Goal: Task Accomplishment & Management: Use online tool/utility

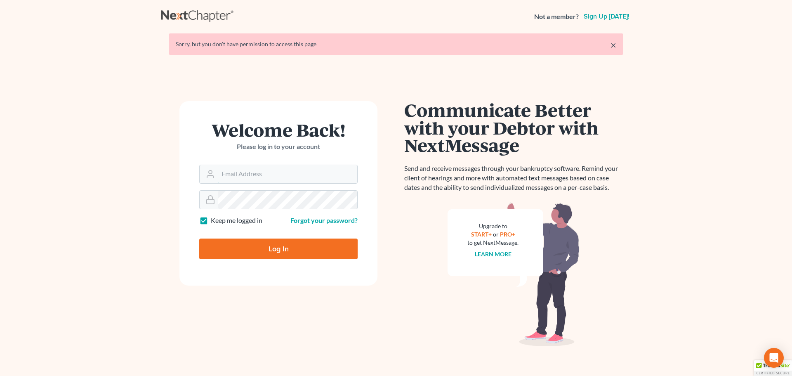
type input "[EMAIL_ADDRESS][DOMAIN_NAME]"
click at [258, 244] on input "Log In" at bounding box center [278, 248] width 158 height 21
type input "Thinking..."
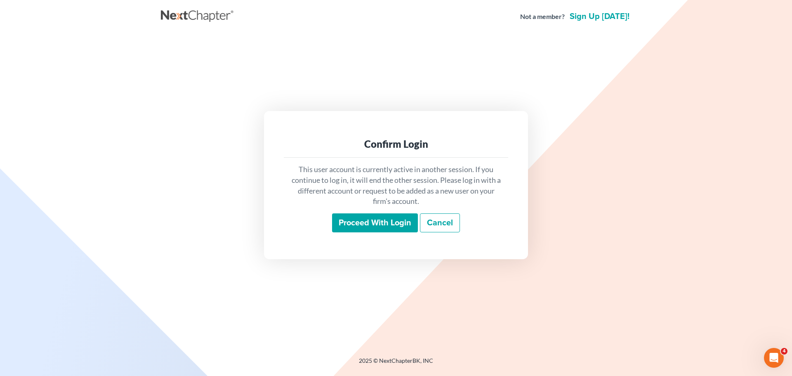
click at [354, 226] on input "Proceed with login" at bounding box center [375, 222] width 86 height 19
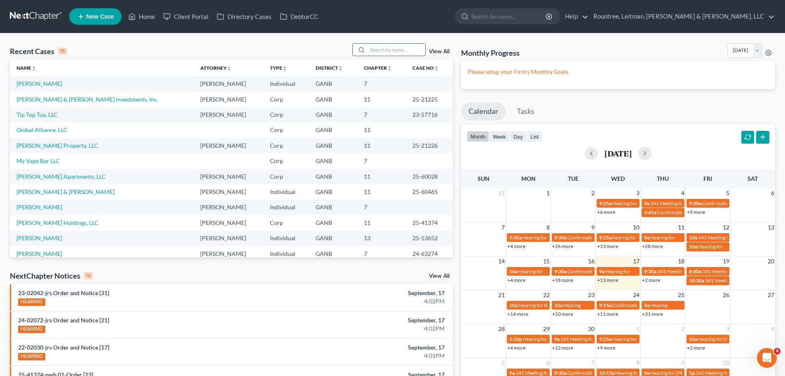
click at [371, 52] on input "search" at bounding box center [397, 50] width 58 height 12
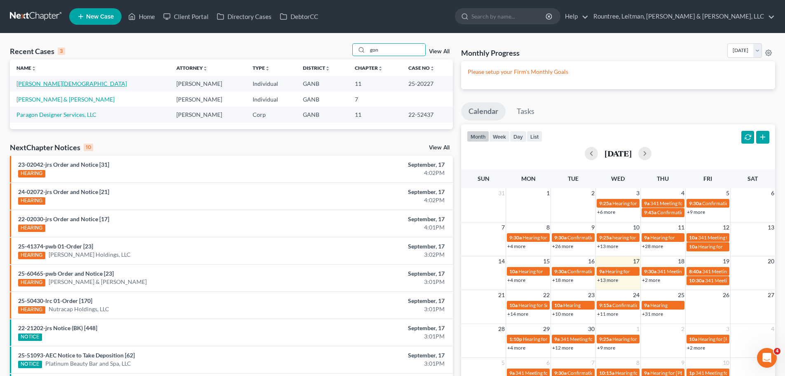
type input "gon"
click at [50, 83] on link "[PERSON_NAME][DEMOGRAPHIC_DATA]" at bounding box center [71, 83] width 110 height 7
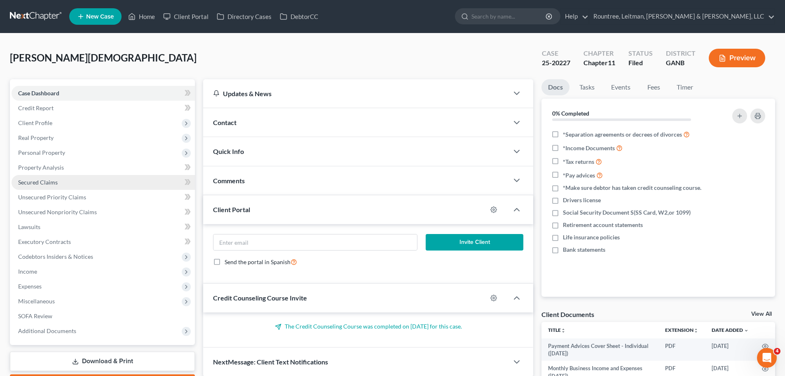
click at [67, 182] on link "Secured Claims" at bounding box center [103, 182] width 183 height 15
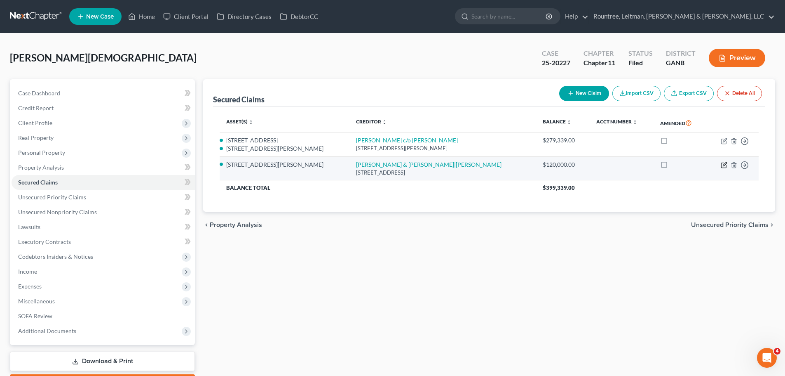
click at [723, 163] on icon "button" at bounding box center [723, 165] width 5 height 5
select select "10"
select select "0"
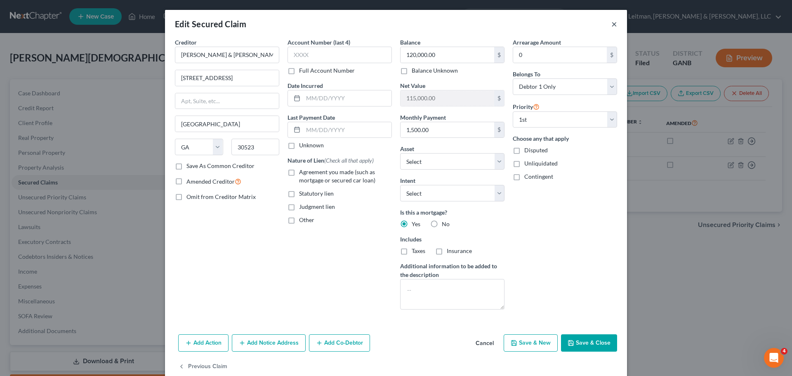
click at [612, 23] on button "×" at bounding box center [614, 24] width 6 height 10
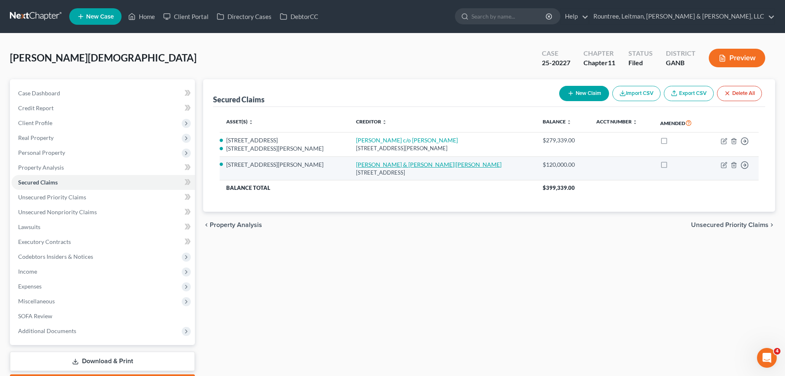
click at [408, 167] on link "[PERSON_NAME] & [PERSON_NAME]|[PERSON_NAME]" at bounding box center [429, 164] width 146 height 7
select select "10"
select select "9"
select select "0"
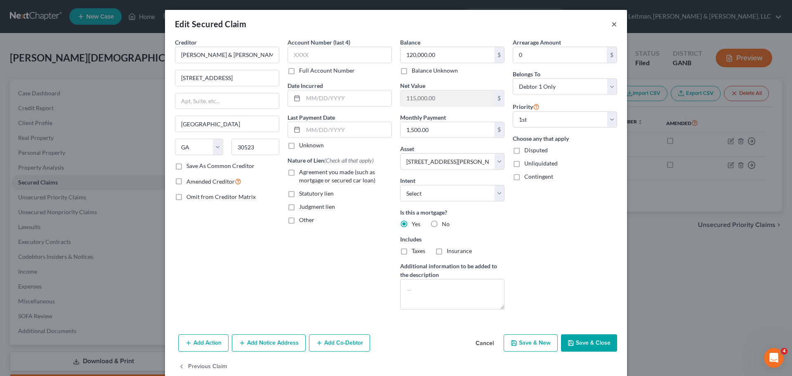
click at [611, 25] on button "×" at bounding box center [614, 24] width 6 height 10
